Goal: Transaction & Acquisition: Purchase product/service

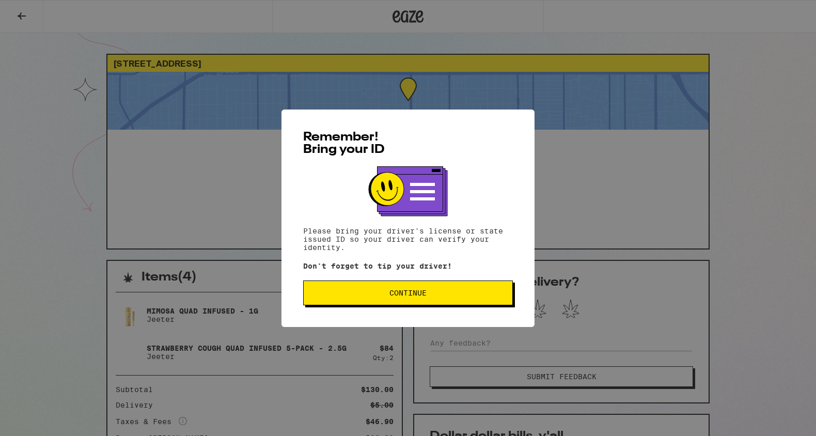
click at [451, 288] on button "Continue" at bounding box center [408, 292] width 210 height 25
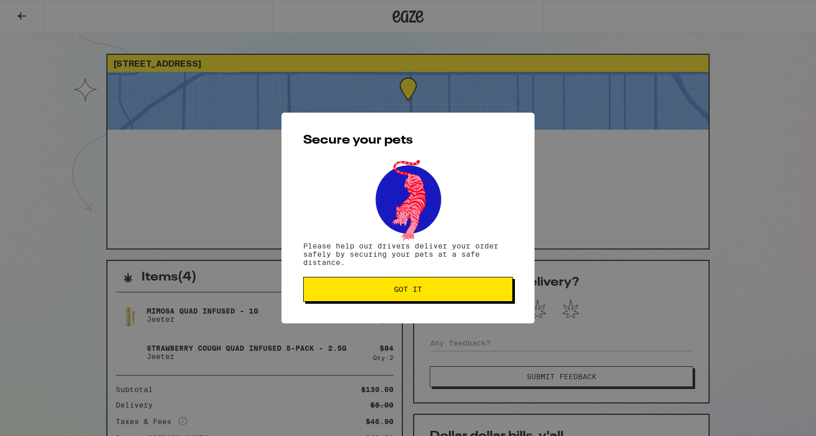
click at [451, 288] on span "Got it" at bounding box center [408, 288] width 192 height 7
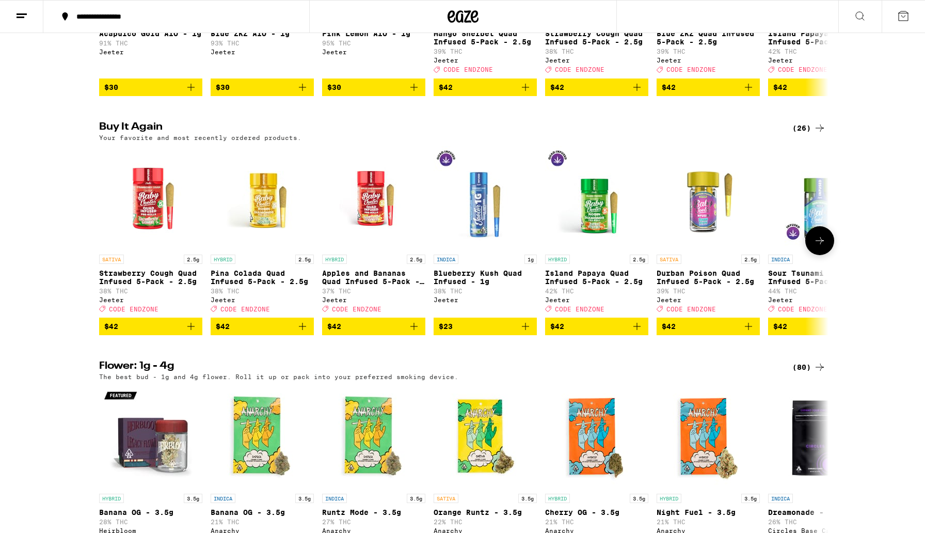
scroll to position [540, 0]
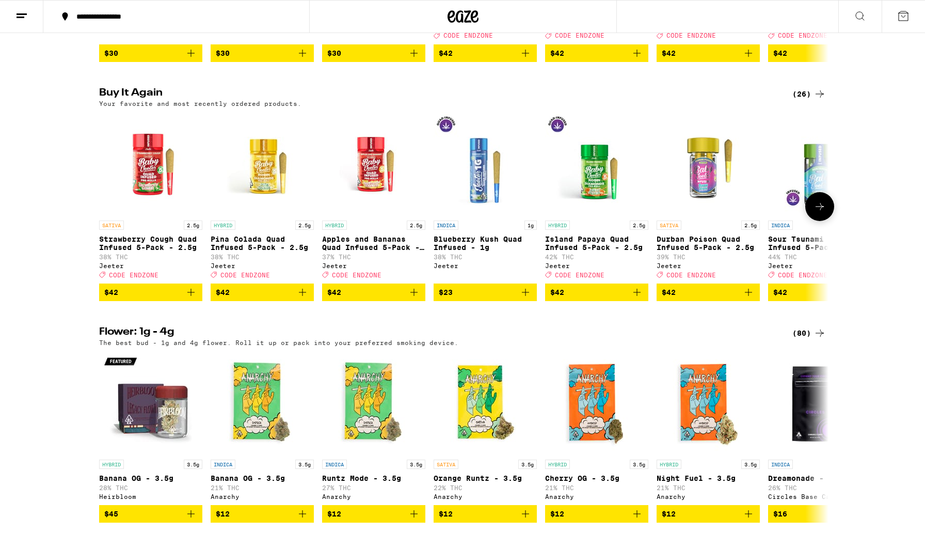
click at [191, 298] on icon "Add to bag" at bounding box center [191, 292] width 12 height 12
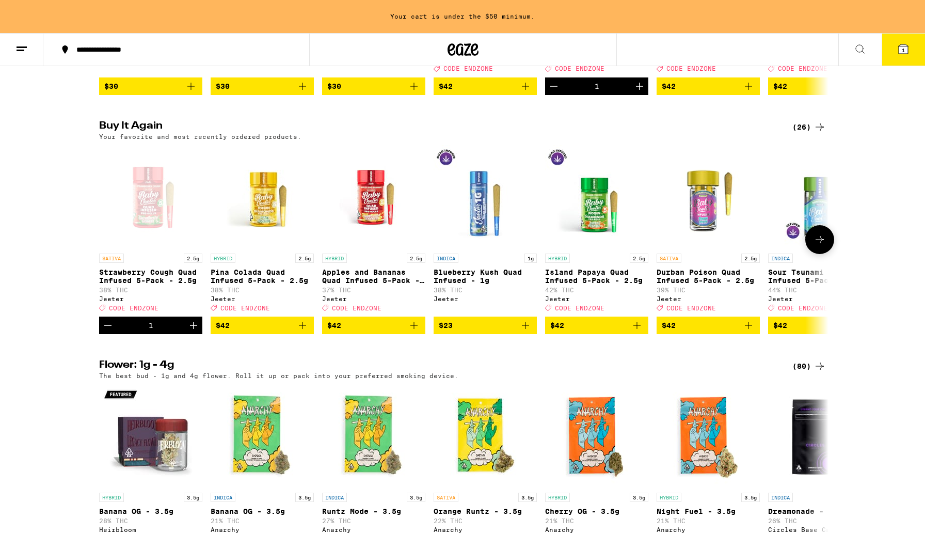
scroll to position [573, 0]
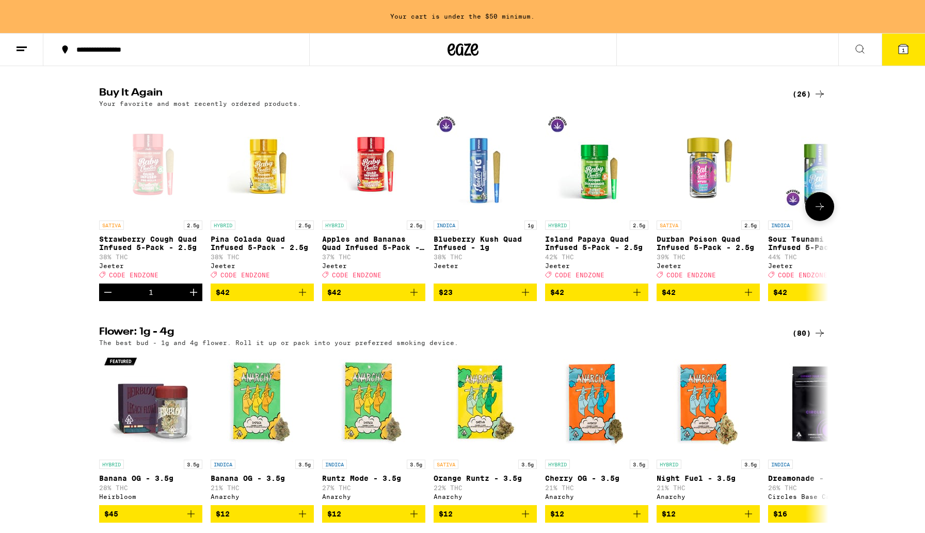
click at [414, 298] on icon "Add to bag" at bounding box center [414, 292] width 12 height 12
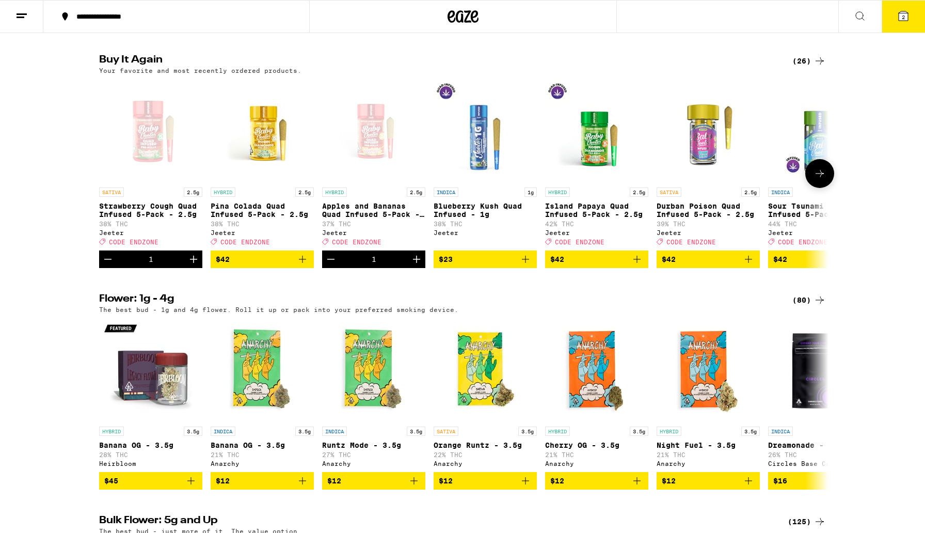
scroll to position [540, 0]
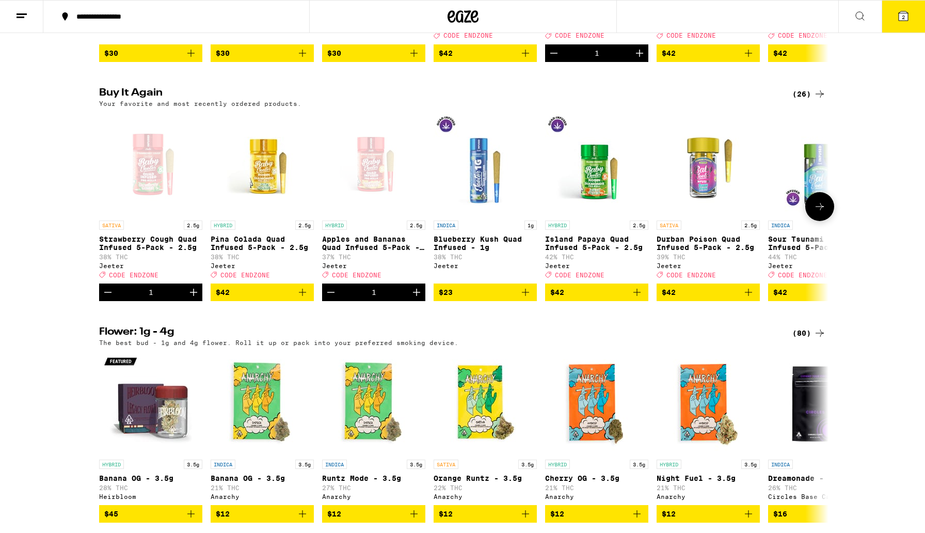
click at [818, 213] on icon at bounding box center [819, 206] width 12 height 12
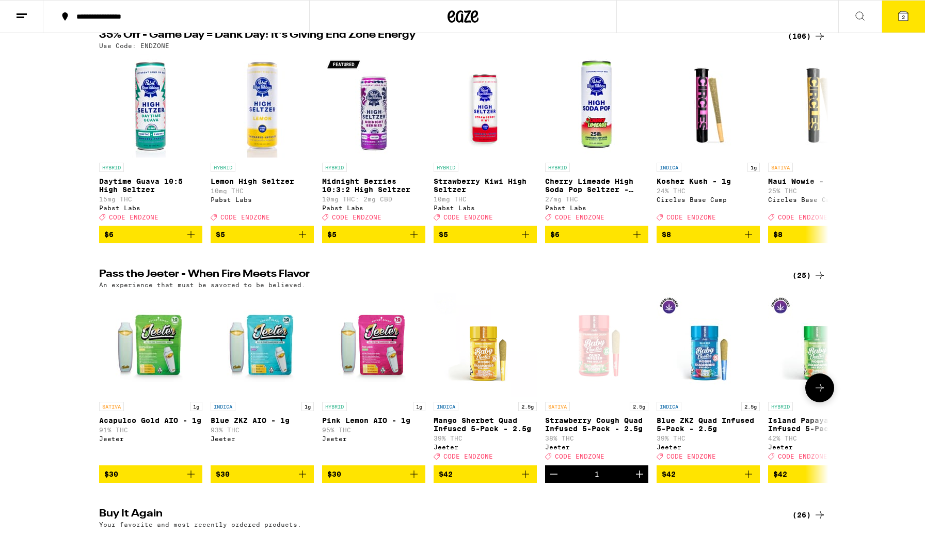
scroll to position [74, 0]
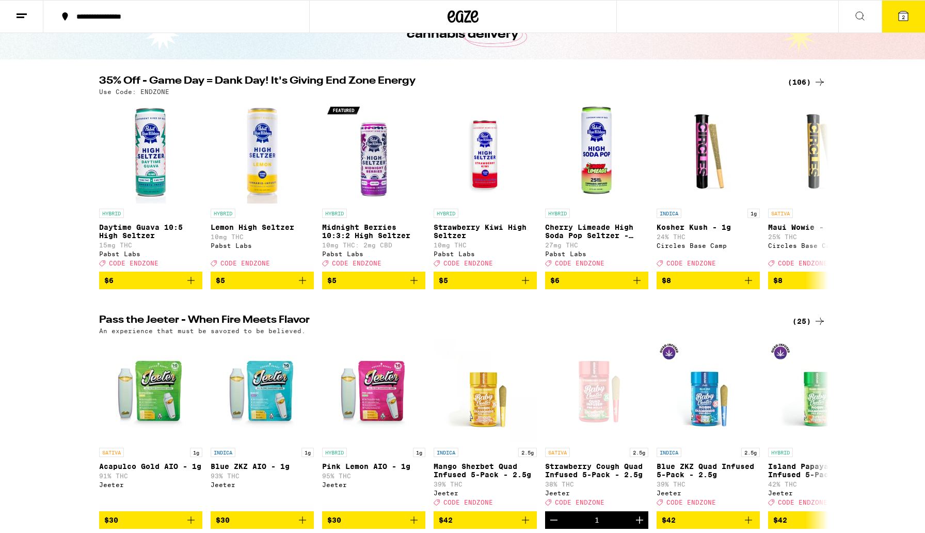
click at [819, 327] on icon at bounding box center [819, 321] width 12 height 12
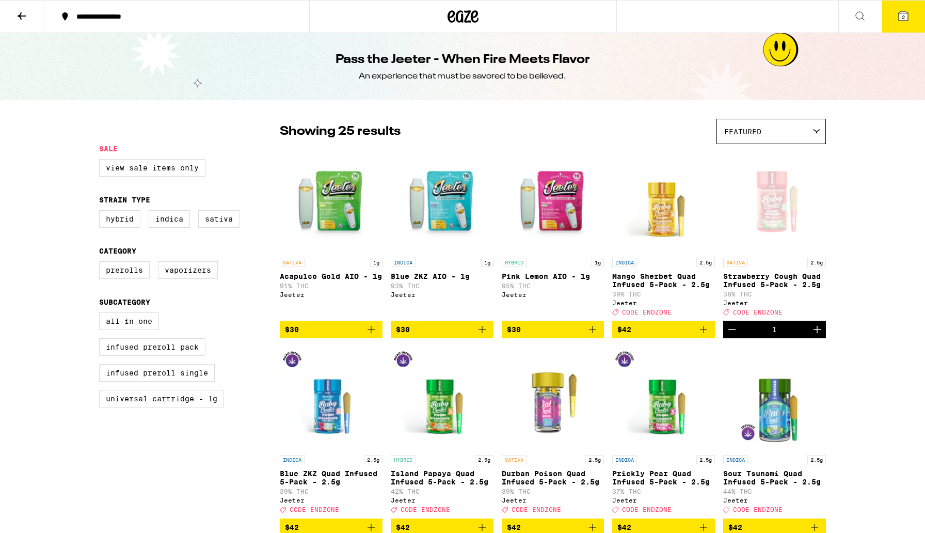
click at [18, 16] on icon at bounding box center [21, 16] width 12 height 12
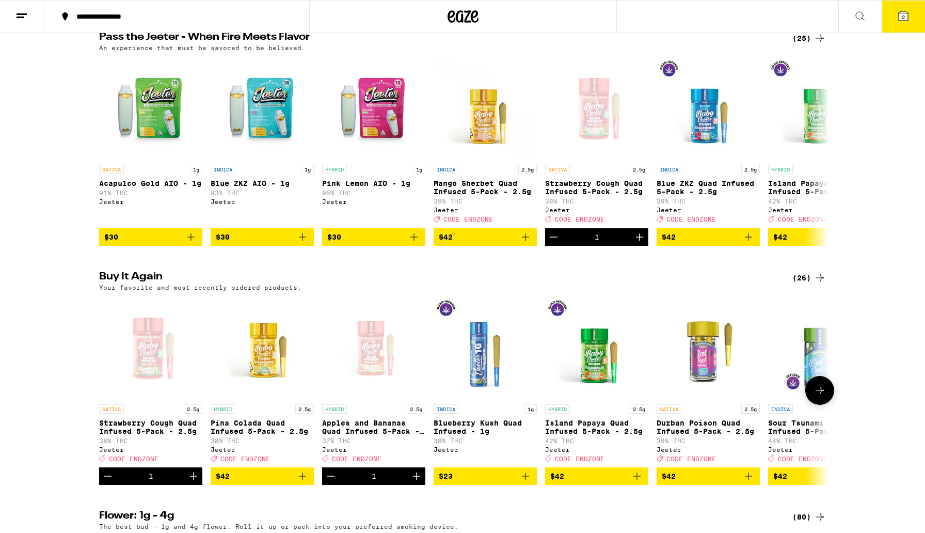
click at [192, 482] on icon "Increment" at bounding box center [193, 476] width 12 height 12
click at [896, 19] on button "3" at bounding box center [903, 17] width 43 height 32
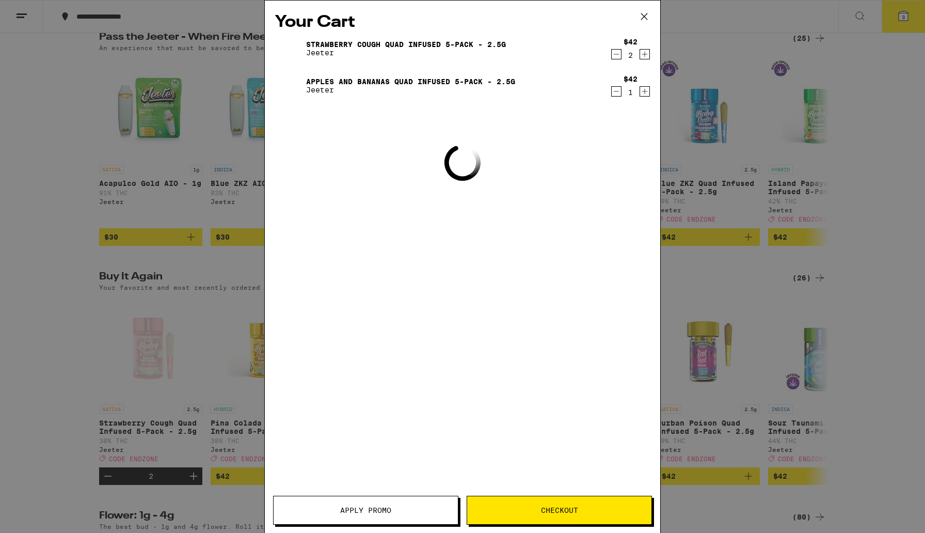
click at [896, 19] on div "Your Cart Strawberry Cough Quad Infused 5-Pack - 2.5g Jeeter $42 2 Apples and B…" at bounding box center [462, 266] width 925 height 533
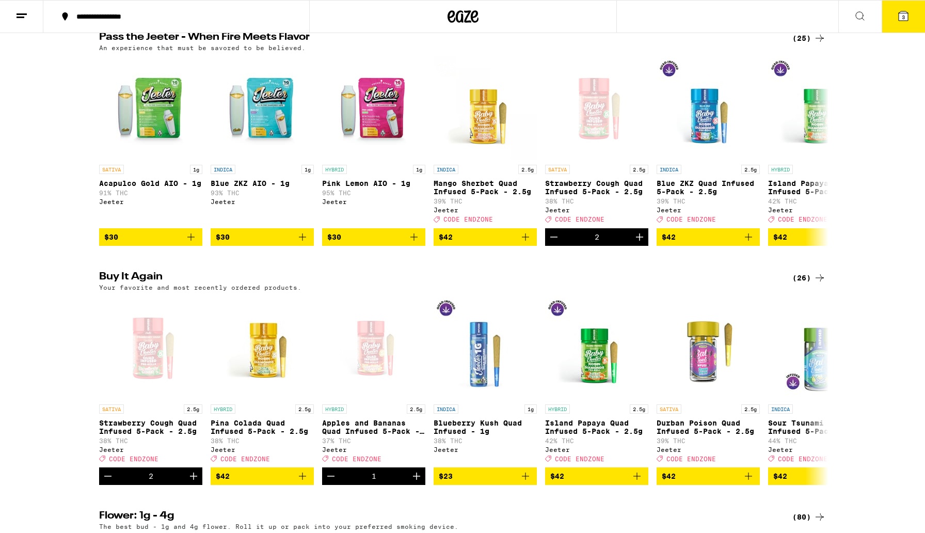
click at [898, 15] on icon at bounding box center [903, 16] width 12 height 12
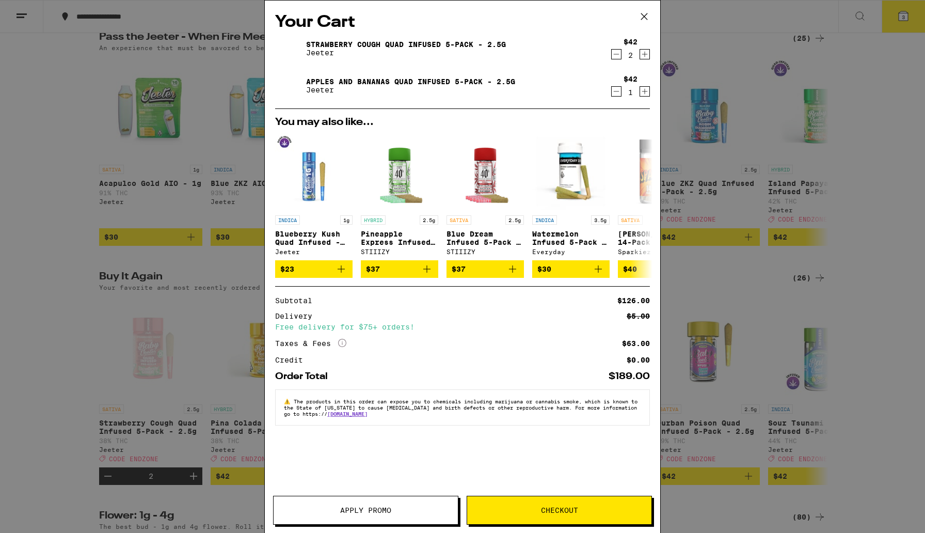
click at [434, 507] on span "Apply Promo" at bounding box center [366, 509] width 184 height 7
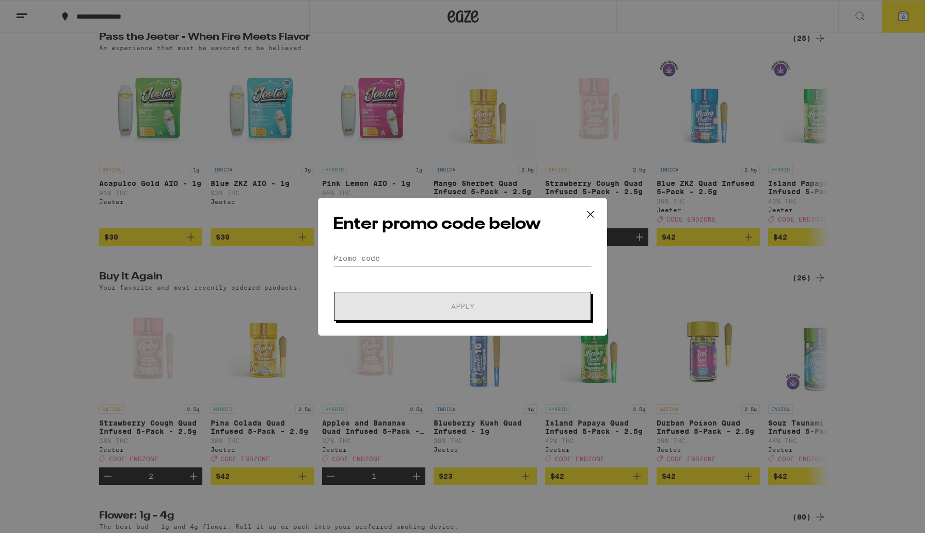
click at [370, 245] on div "Enter promo code below Promo Code Apply" at bounding box center [462, 267] width 289 height 138
click at [363, 254] on input "Promo Code" at bounding box center [462, 257] width 259 height 15
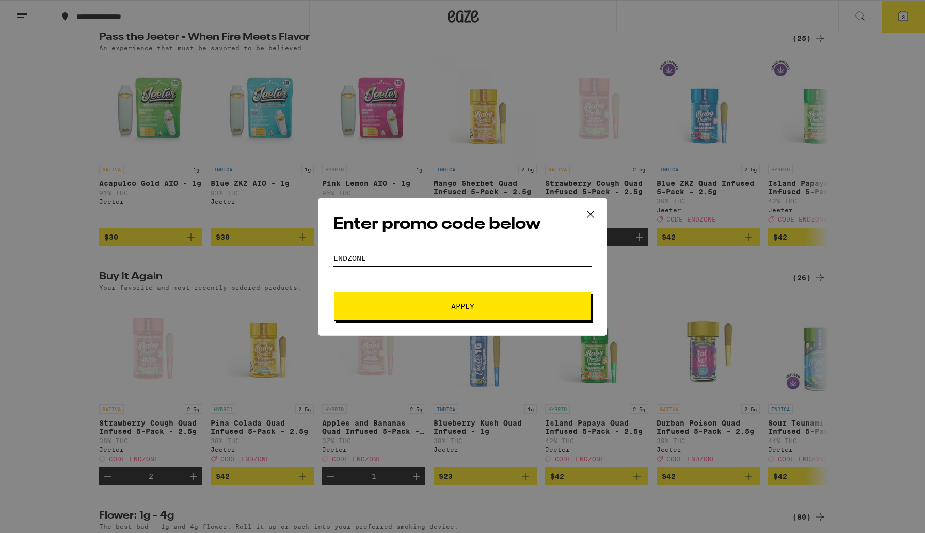
type input "ENDZONE"
click at [407, 307] on span "Apply" at bounding box center [463, 305] width 186 height 7
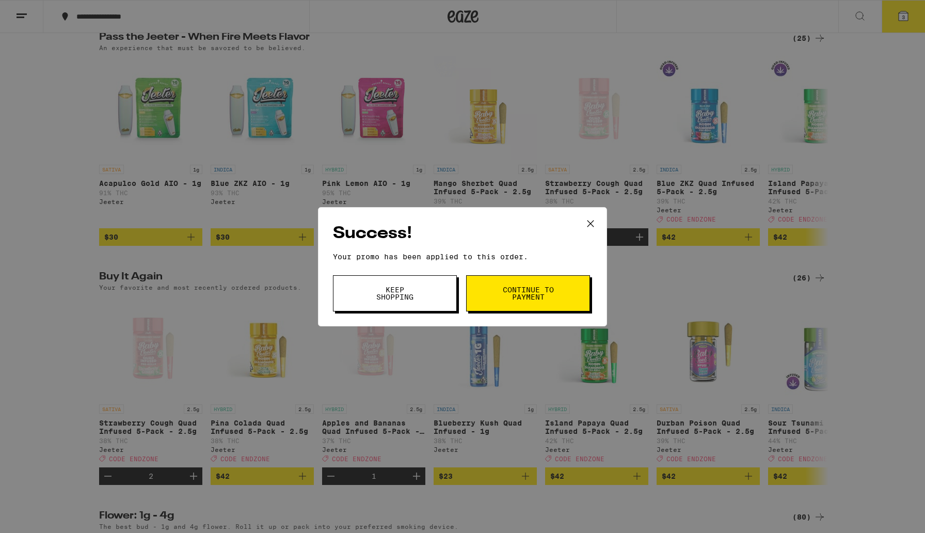
click at [512, 302] on button "Continue to payment" at bounding box center [528, 293] width 124 height 36
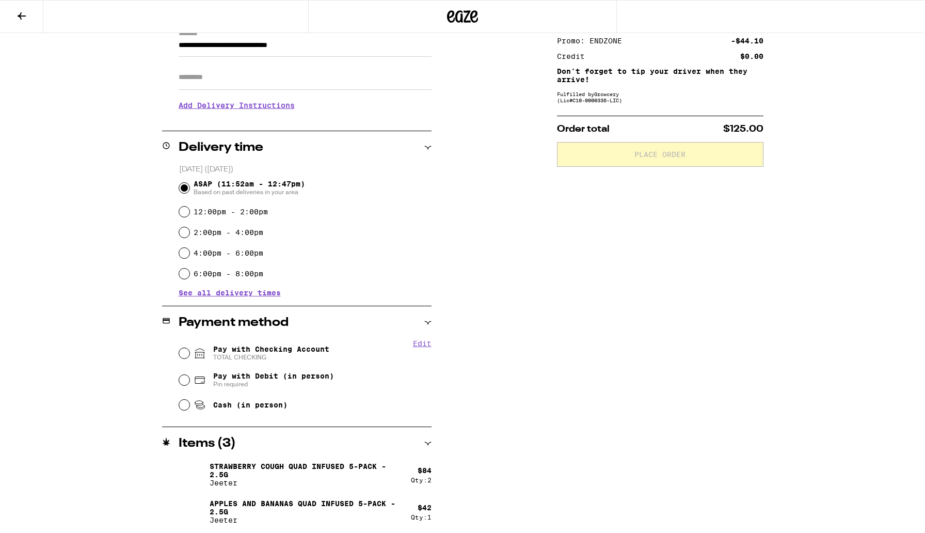
scroll to position [159, 0]
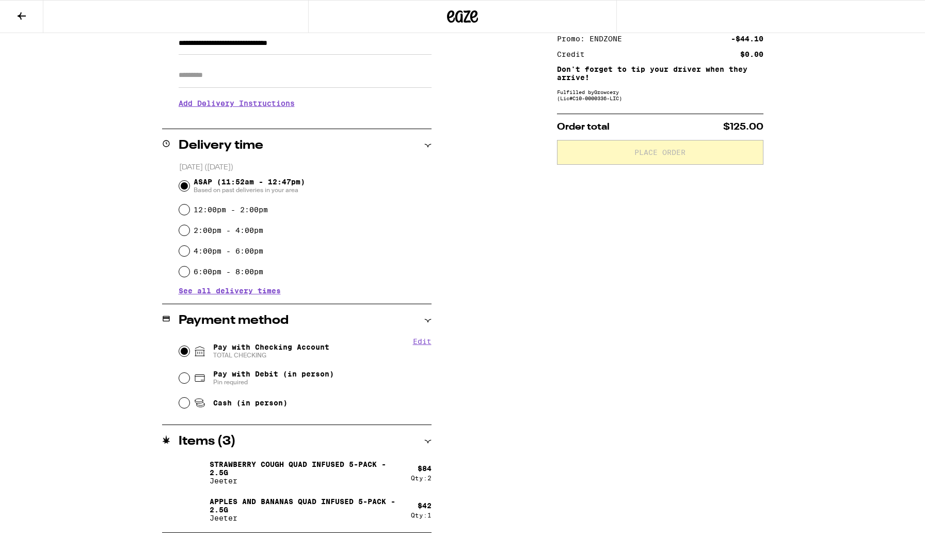
click at [182, 350] on input "Pay with Checking Account TOTAL CHECKING" at bounding box center [184, 351] width 10 height 10
radio input "true"
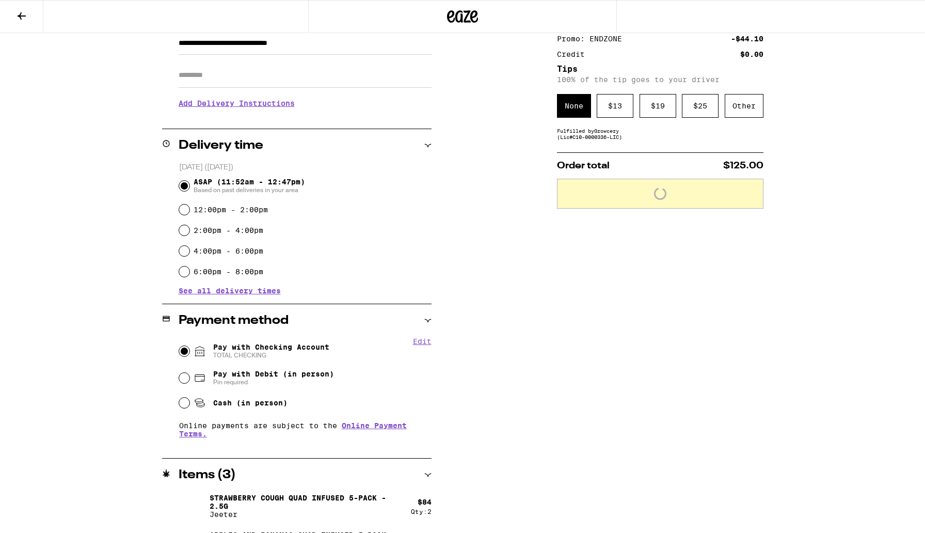
scroll to position [193, 0]
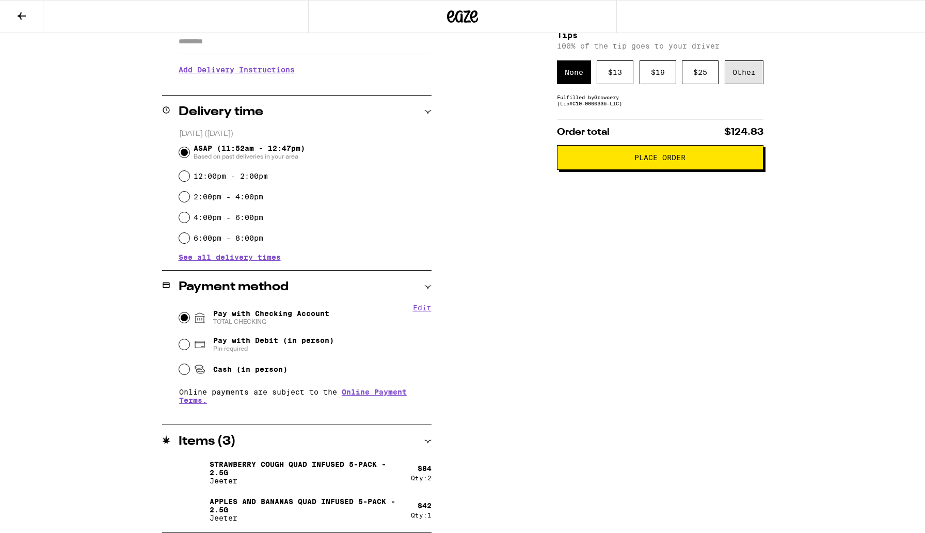
click at [752, 84] on div "Other" at bounding box center [744, 72] width 39 height 24
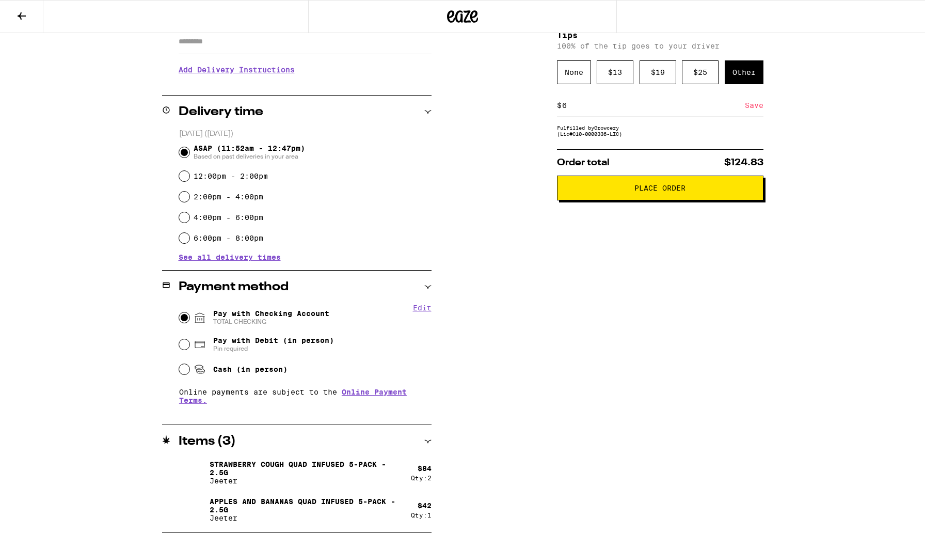
type input "6"
click at [751, 111] on div "Save" at bounding box center [754, 105] width 19 height 23
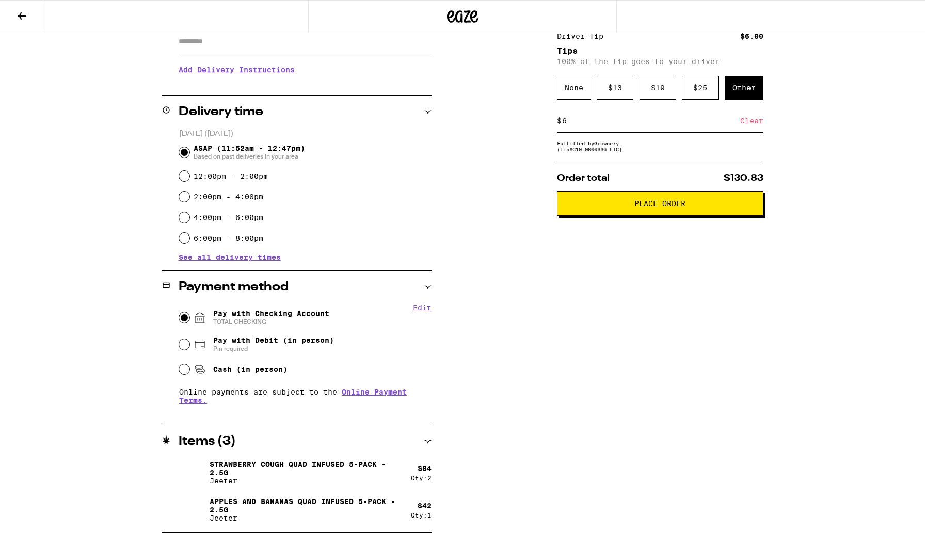
click at [641, 207] on span "Place Order" at bounding box center [659, 203] width 51 height 7
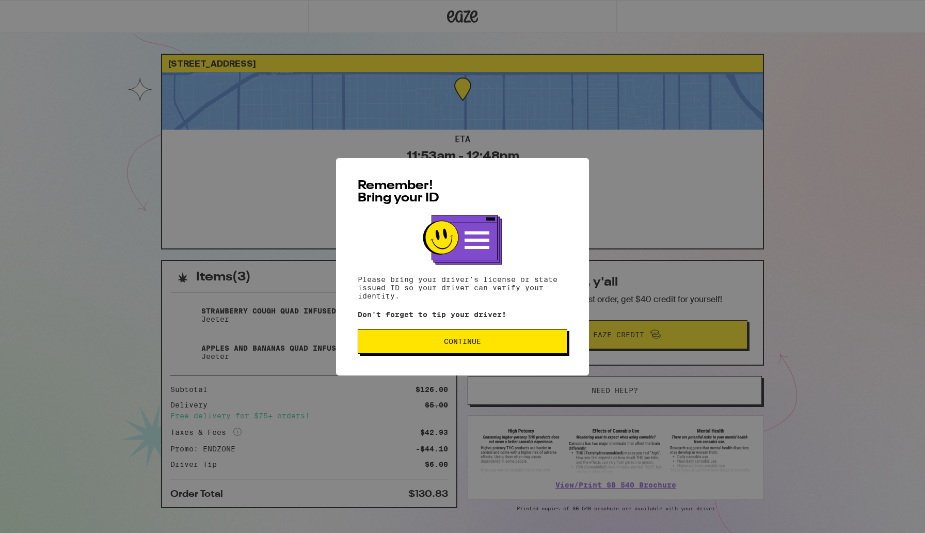
click at [489, 352] on button "Continue" at bounding box center [463, 341] width 210 height 25
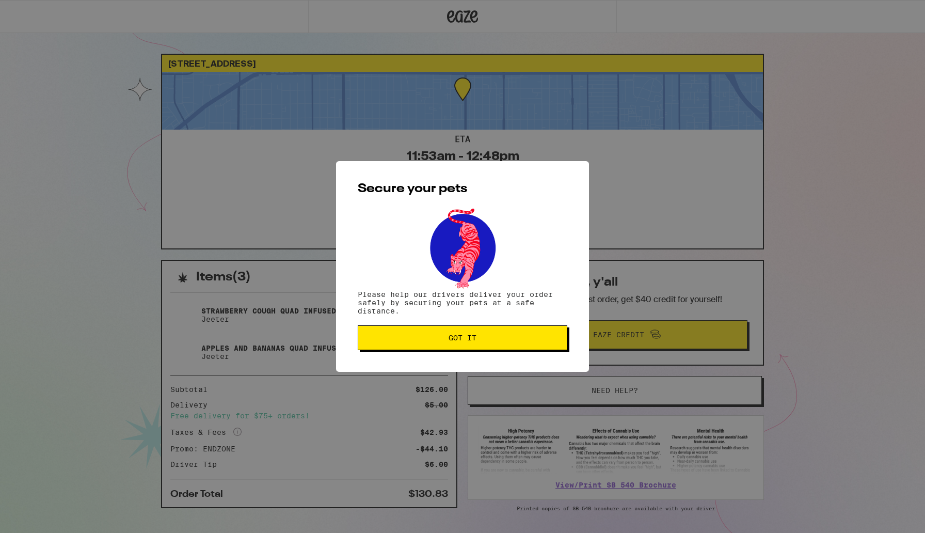
click at [491, 334] on button "Got it" at bounding box center [463, 337] width 210 height 25
